Goal: Check status

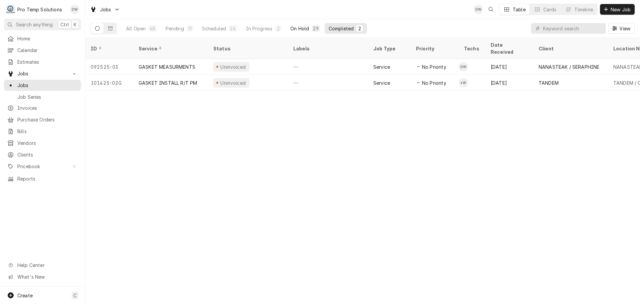
click at [302, 26] on div "On Hold" at bounding box center [299, 28] width 19 height 7
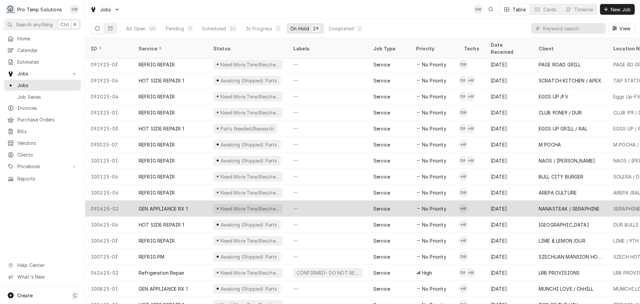
scroll to position [216, 0]
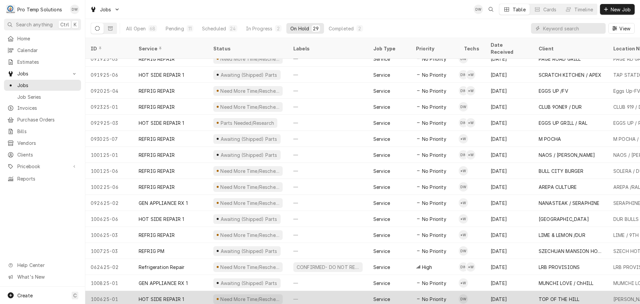
click at [343, 293] on div "—" at bounding box center [328, 299] width 80 height 16
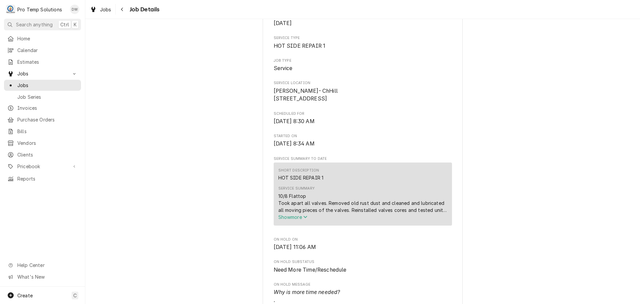
scroll to position [100, 0]
click at [288, 219] on span "Show more" at bounding box center [292, 216] width 29 height 6
